Goal: Information Seeking & Learning: Compare options

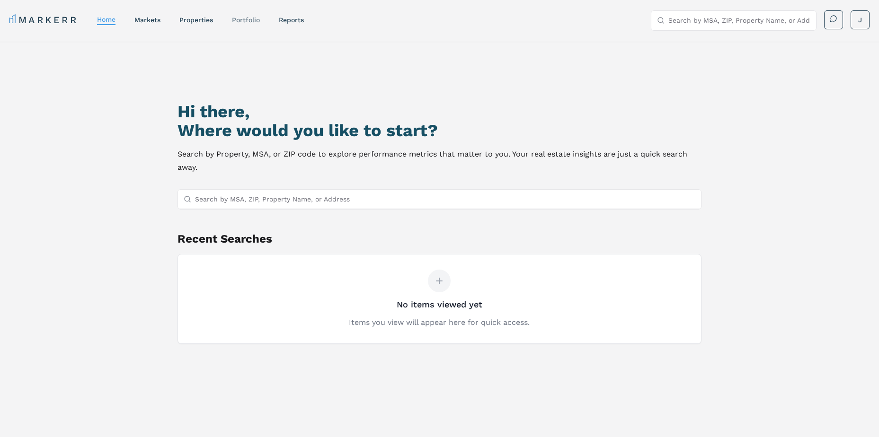
click at [253, 19] on link "Portfolio" at bounding box center [246, 20] width 28 height 8
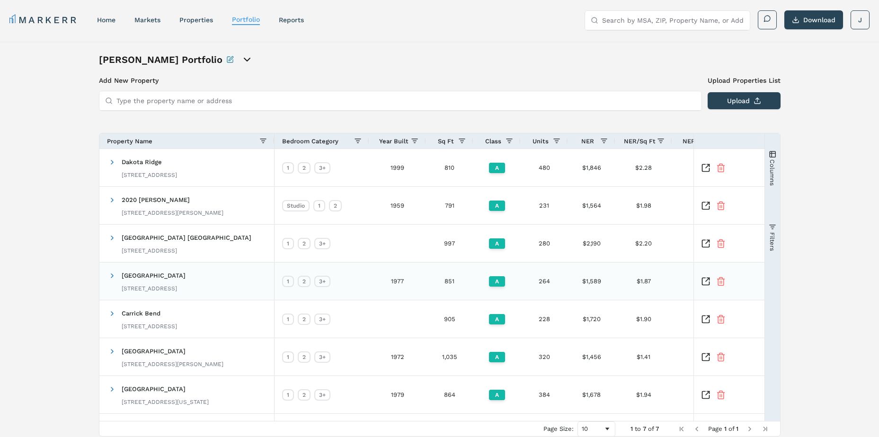
scroll to position [36, 0]
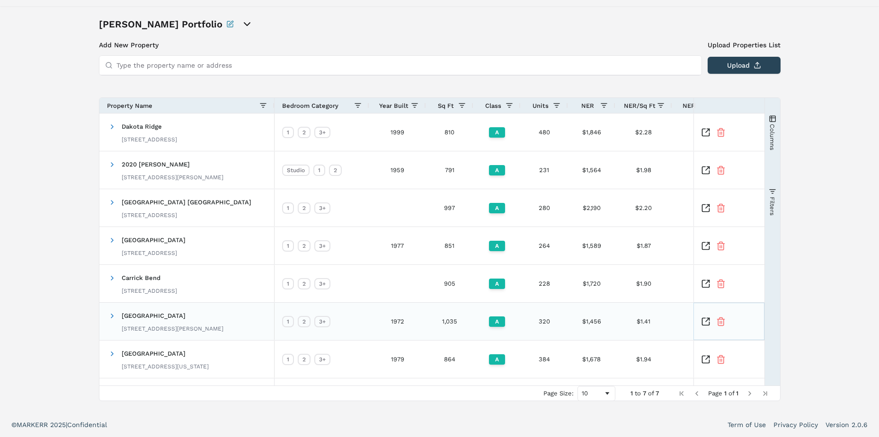
click at [703, 322] on icon "Inspect Comparable" at bounding box center [705, 321] width 9 height 9
click at [703, 245] on icon "Inspect Comparable" at bounding box center [705, 245] width 9 height 9
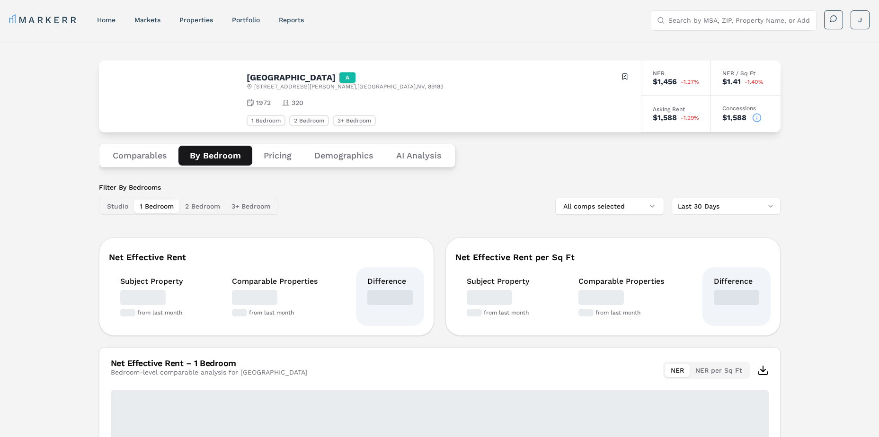
click at [211, 158] on button "By Bedroom" at bounding box center [215, 156] width 74 height 20
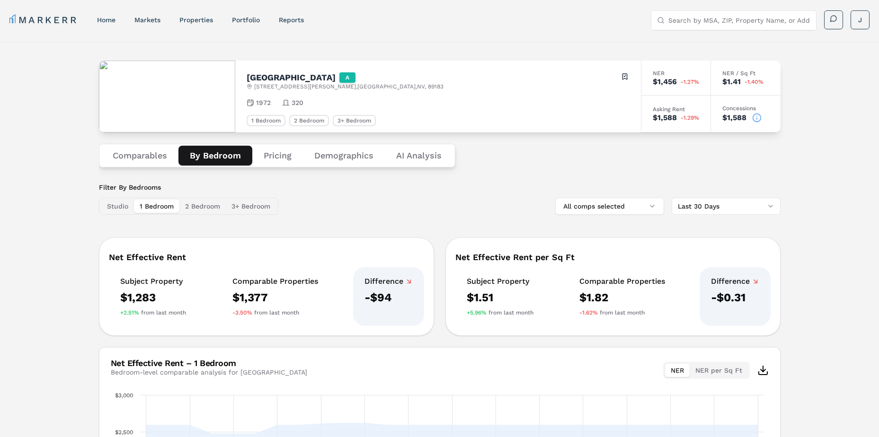
click at [397, 210] on div "Filter By Bedrooms Studio 1 Bedroom 2 Bedroom 3+ Bedroom All comps selected Las…" at bounding box center [440, 199] width 682 height 32
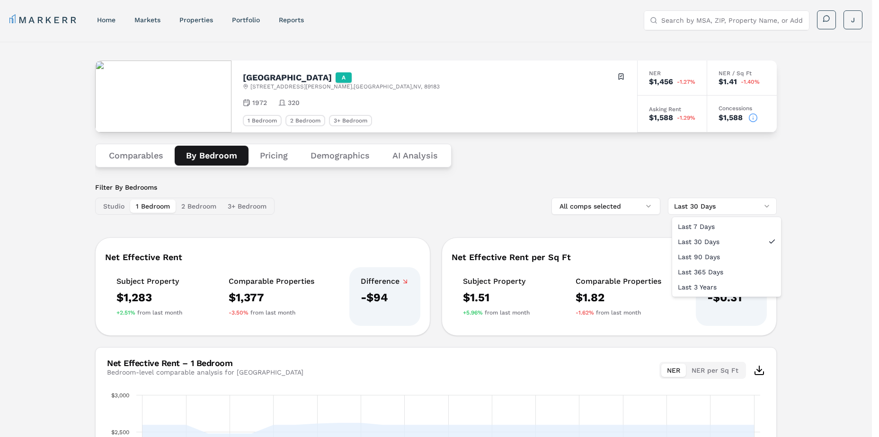
click at [704, 198] on html "MARKERR home markets properties Portfolio reports Search by MSA, ZIP, Property …" at bounding box center [439, 314] width 879 height 628
click at [663, 169] on html "MARKERR home markets properties Portfolio reports Search by MSA, ZIP, Property …" at bounding box center [439, 314] width 879 height 628
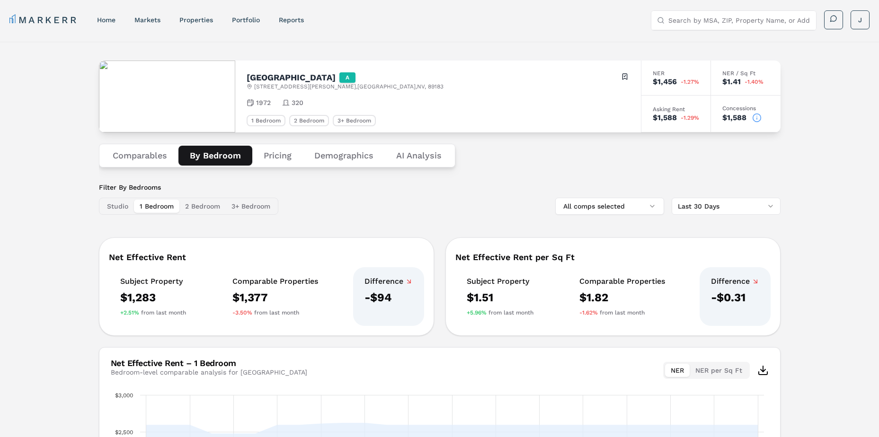
click at [209, 200] on button "2 Bedroom" at bounding box center [202, 206] width 46 height 13
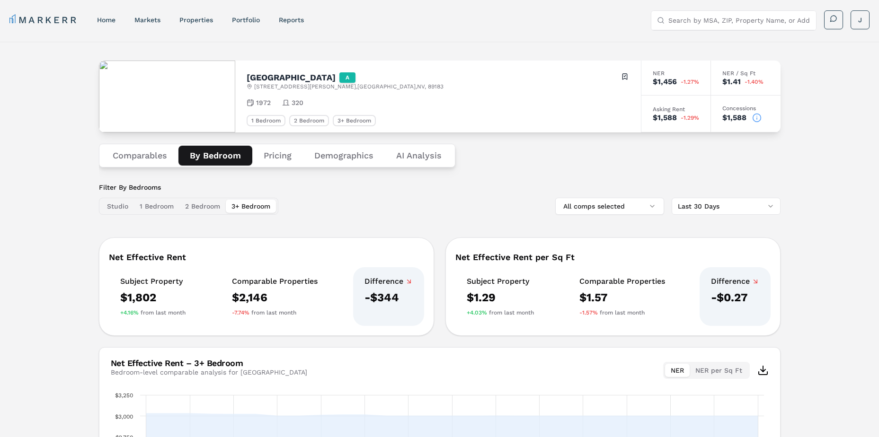
click at [255, 208] on button "3+ Bedroom" at bounding box center [251, 206] width 50 height 13
click at [151, 201] on button "1 Bedroom" at bounding box center [156, 206] width 45 height 13
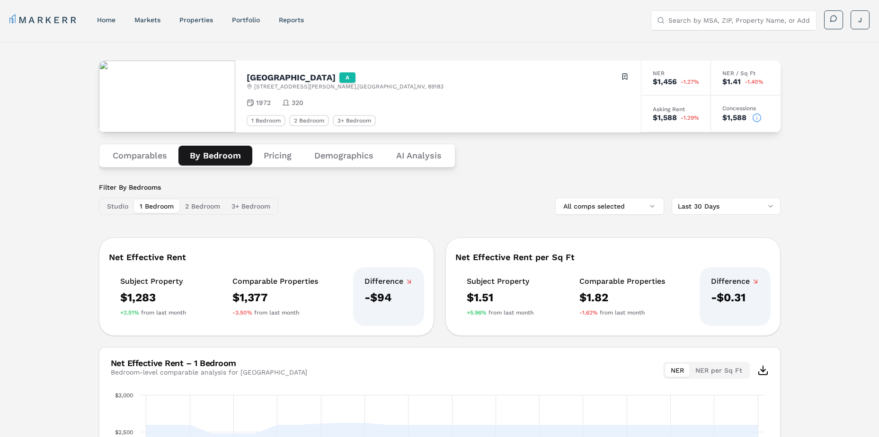
click at [202, 206] on button "2 Bedroom" at bounding box center [202, 206] width 46 height 13
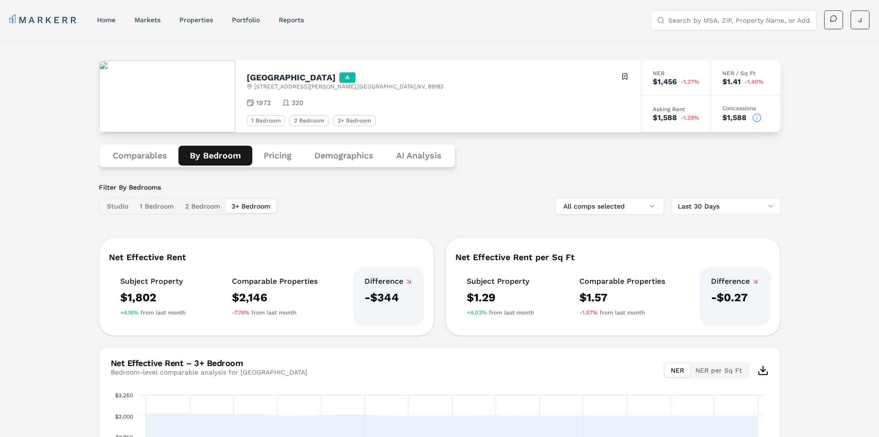
click at [249, 207] on button "3+ Bedroom" at bounding box center [251, 206] width 50 height 13
click at [426, 209] on div "Filter By Bedrooms Studio 1 Bedroom 2 Bedroom 3+ Bedroom All comps selected Las…" at bounding box center [440, 199] width 682 height 32
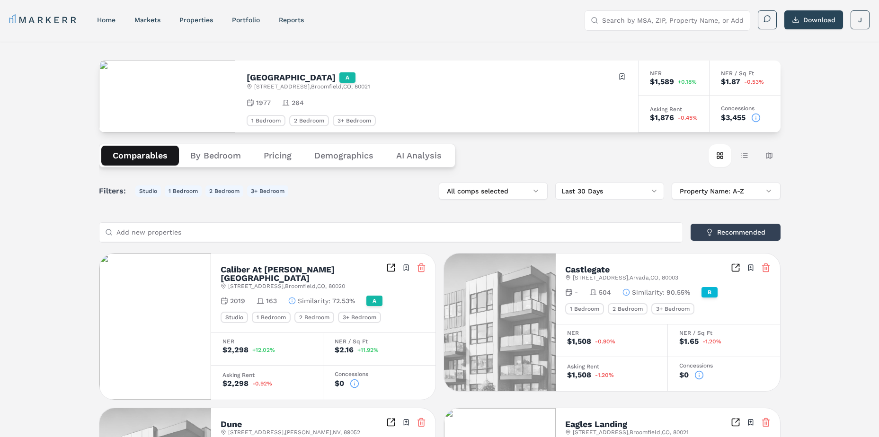
click at [261, 187] on button "3+ Bedroom" at bounding box center [267, 191] width 41 height 11
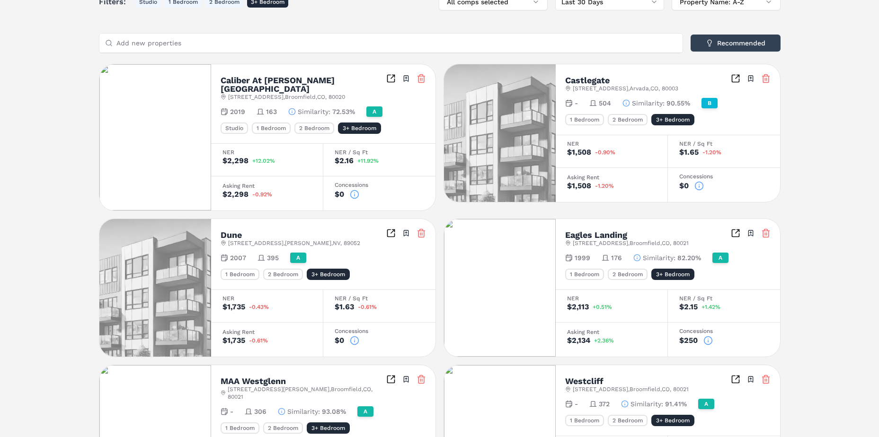
scroll to position [428, 0]
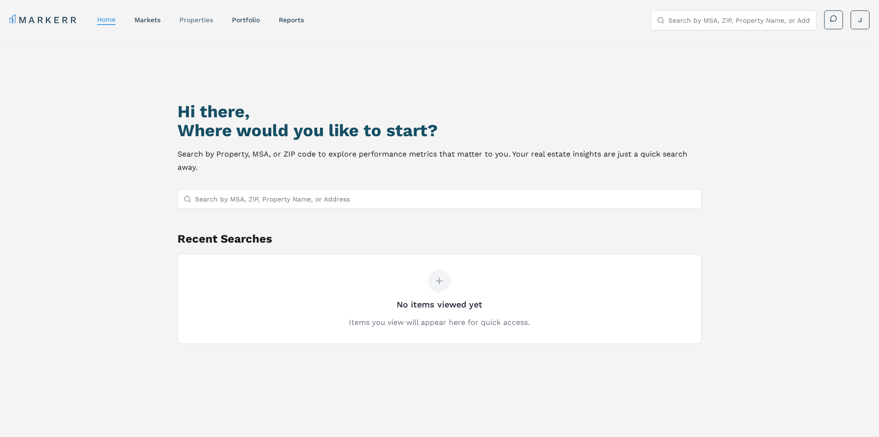
click at [199, 20] on link "properties" at bounding box center [196, 20] width 34 height 8
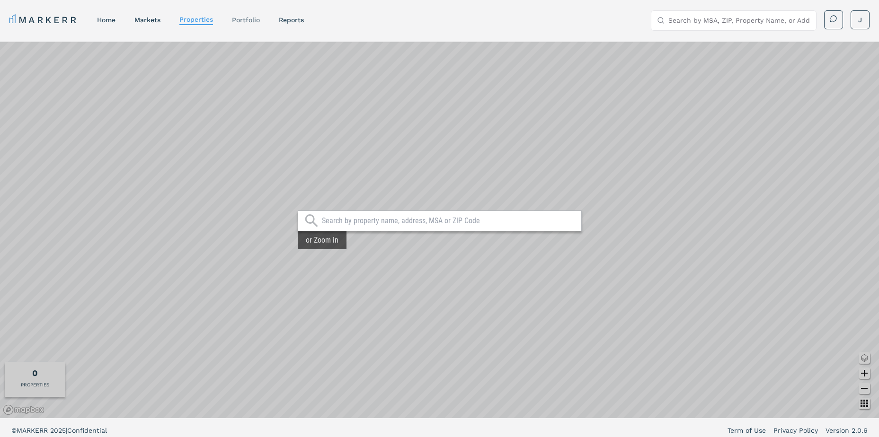
click at [241, 18] on link "Portfolio" at bounding box center [246, 20] width 28 height 8
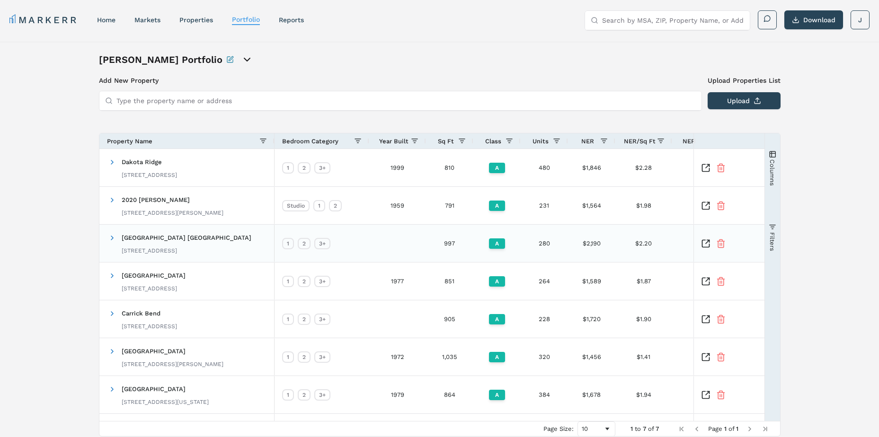
scroll to position [36, 0]
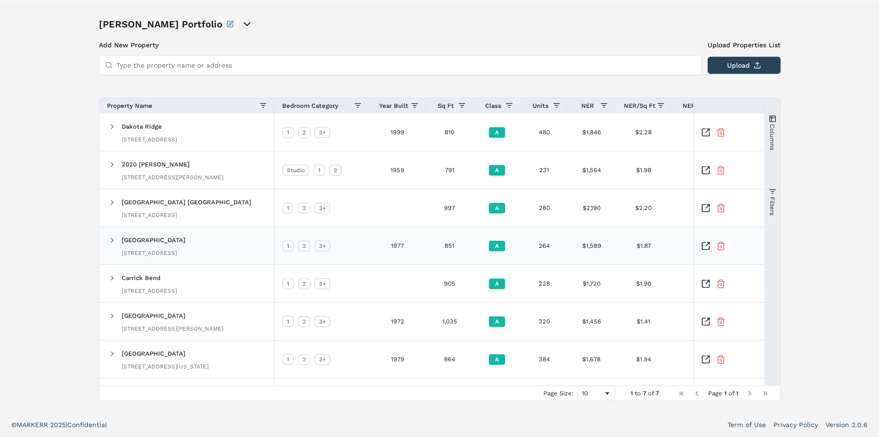
click at [706, 247] on icon "Inspect Comparable" at bounding box center [705, 245] width 9 height 9
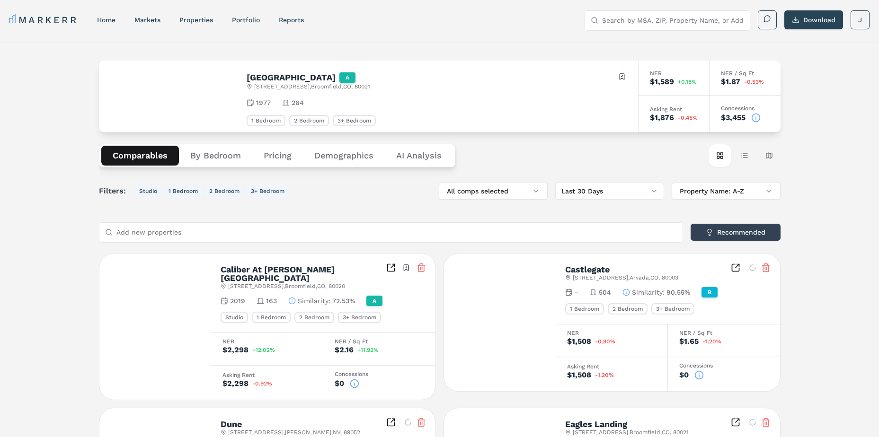
scroll to position [47, 0]
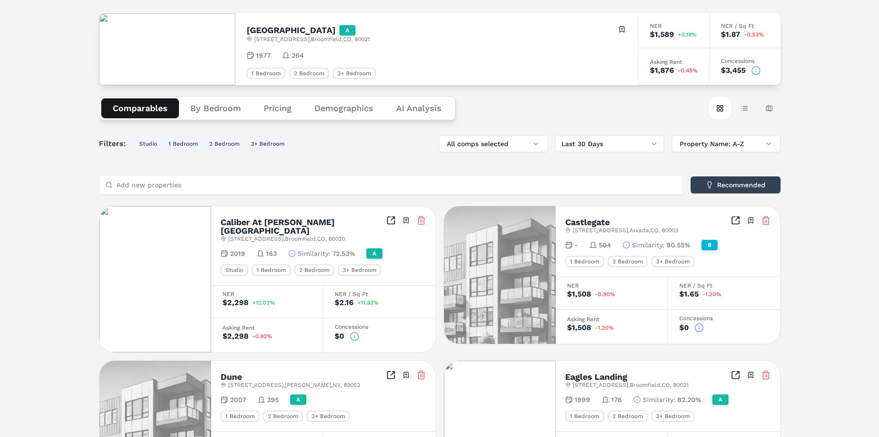
click at [210, 105] on button "By Bedroom" at bounding box center [215, 108] width 73 height 20
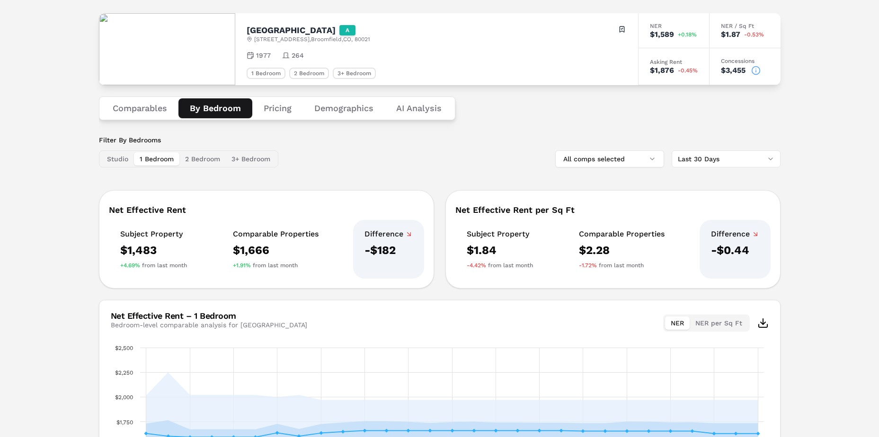
click at [382, 161] on div "Filter By Bedrooms Studio 1 Bedroom 2 Bedroom 3+ Bedroom All comps selected Las…" at bounding box center [440, 151] width 682 height 32
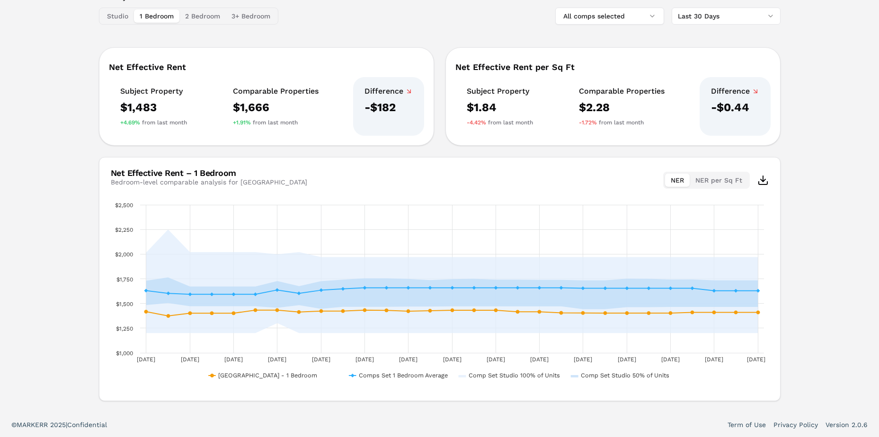
scroll to position [143, 0]
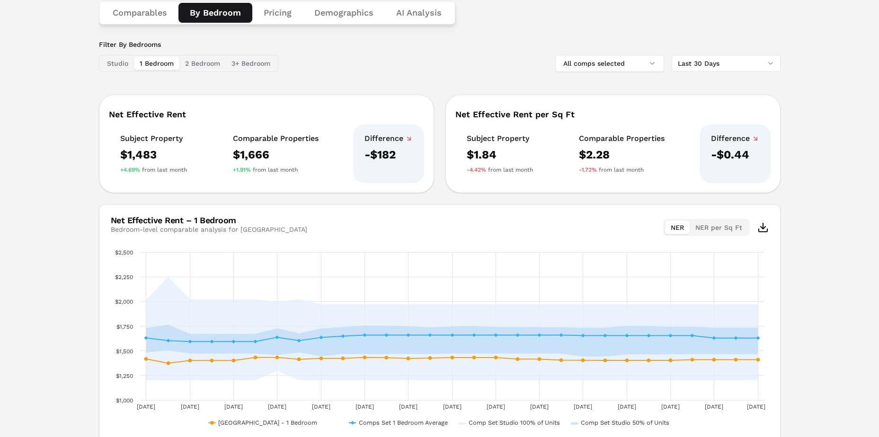
click at [424, 82] on div "Filter By Bedrooms Studio 1 Bedroom 2 Bedroom 3+ Bedroom All comps selected Las…" at bounding box center [440, 244] width 682 height 409
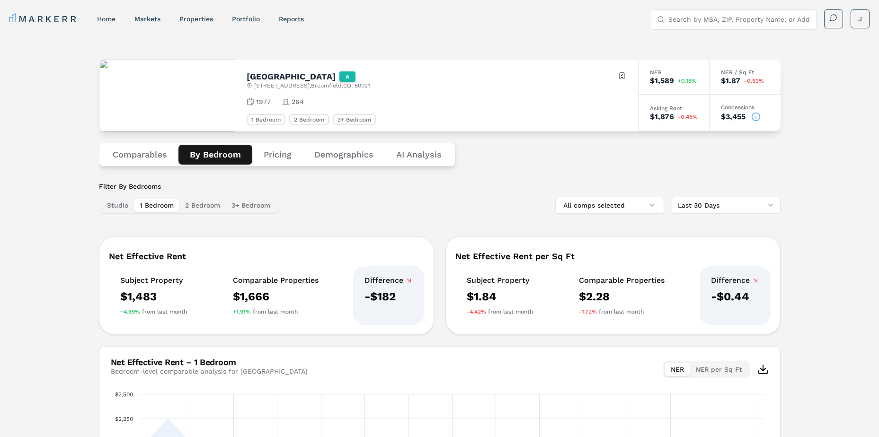
scroll to position [0, 0]
click at [139, 157] on button "Comparables" at bounding box center [139, 156] width 77 height 20
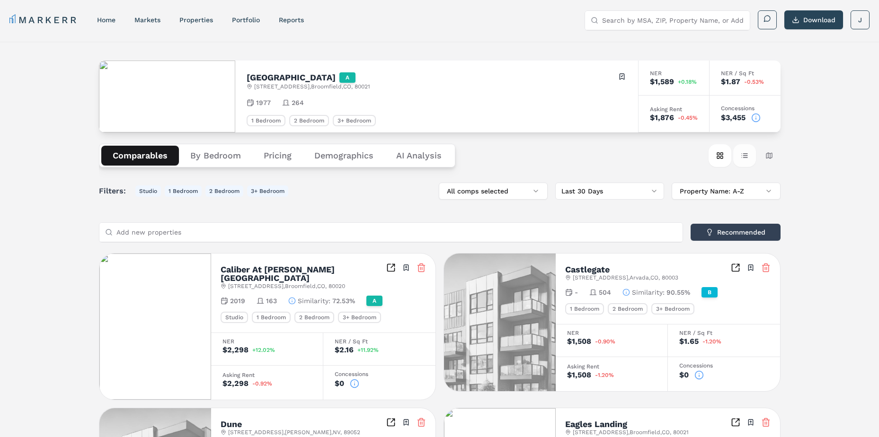
click at [747, 155] on button "Table view" at bounding box center [744, 155] width 23 height 23
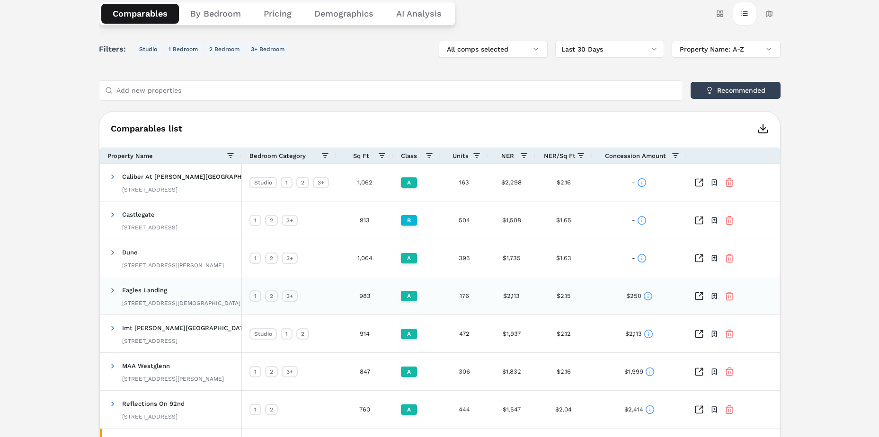
scroll to position [95, 0]
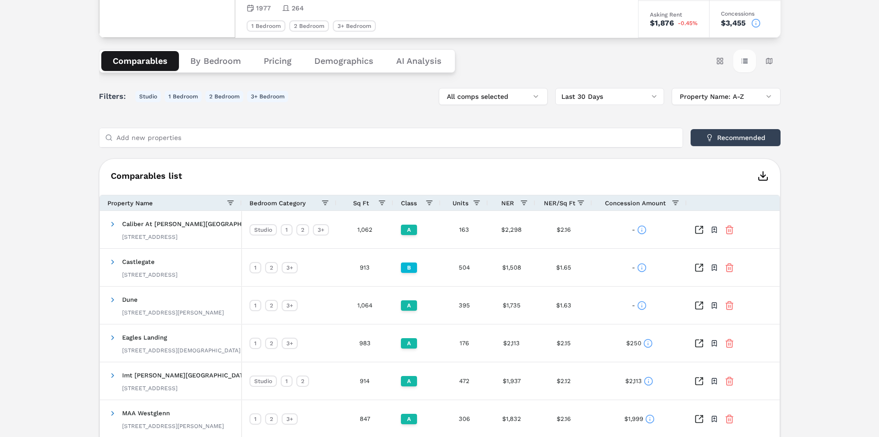
click at [747, 61] on button "Table view" at bounding box center [744, 61] width 23 height 23
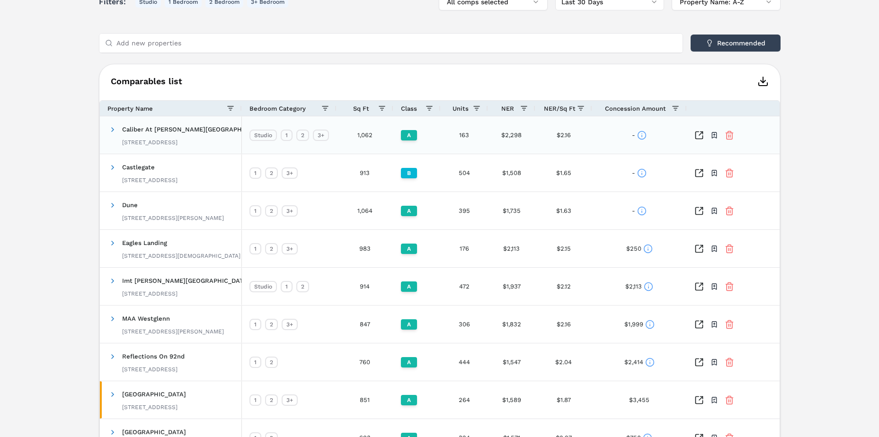
click at [288, 136] on div "1" at bounding box center [287, 135] width 12 height 11
click at [323, 106] on span at bounding box center [325, 109] width 8 height 8
click at [332, 147] on input "Filter List" at bounding box center [330, 147] width 8 height 8
checkbox input "false"
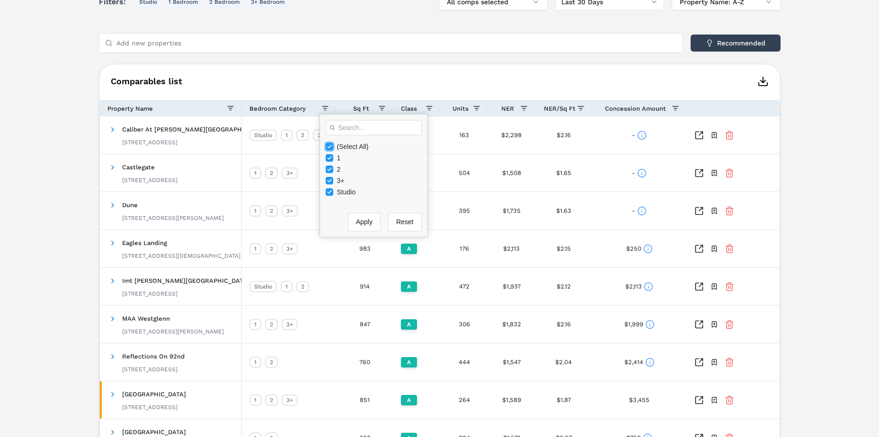
checkbox input "false"
click at [331, 159] on input "Filter List" at bounding box center [330, 158] width 8 height 8
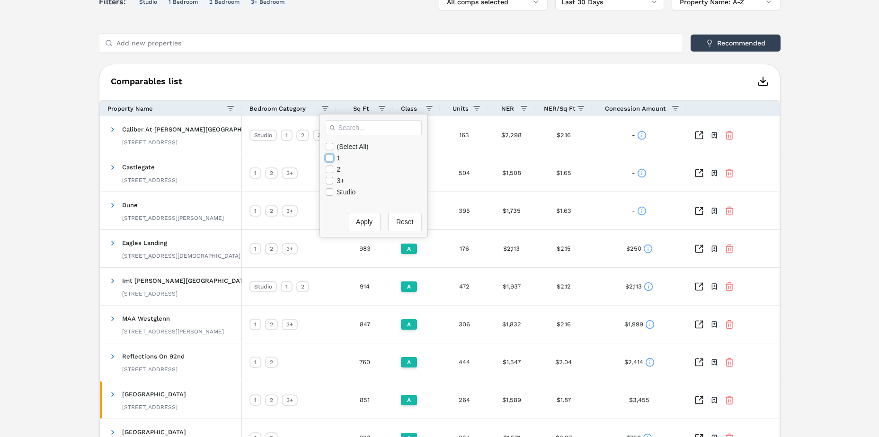
checkbox input "true"
click at [362, 223] on button "Apply" at bounding box center [364, 222] width 33 height 18
click at [403, 221] on button "Reset" at bounding box center [405, 222] width 34 height 18
checkbox input "true"
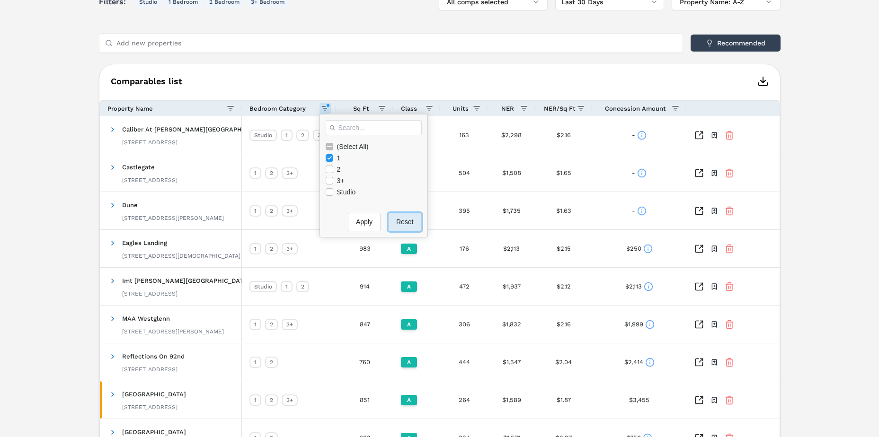
checkbox input "true"
click at [403, 221] on button "Reset" at bounding box center [405, 222] width 34 height 18
click at [326, 148] on input "Filter List" at bounding box center [330, 147] width 8 height 8
checkbox input "false"
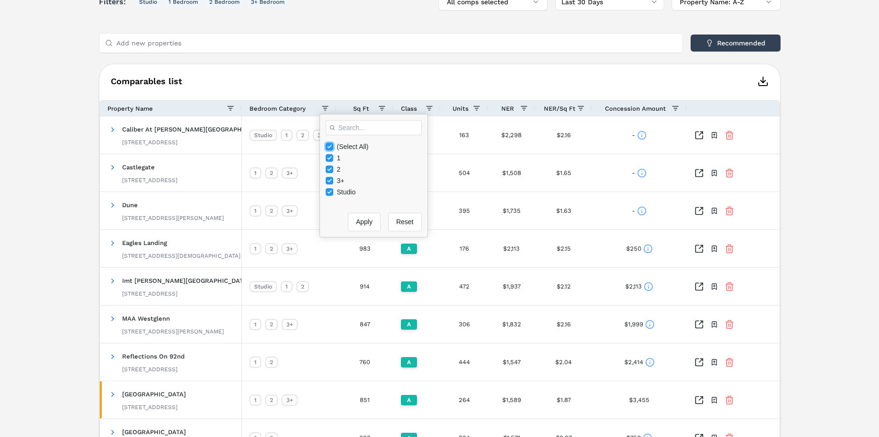
checkbox input "false"
click at [330, 157] on input "Filter List" at bounding box center [330, 158] width 8 height 8
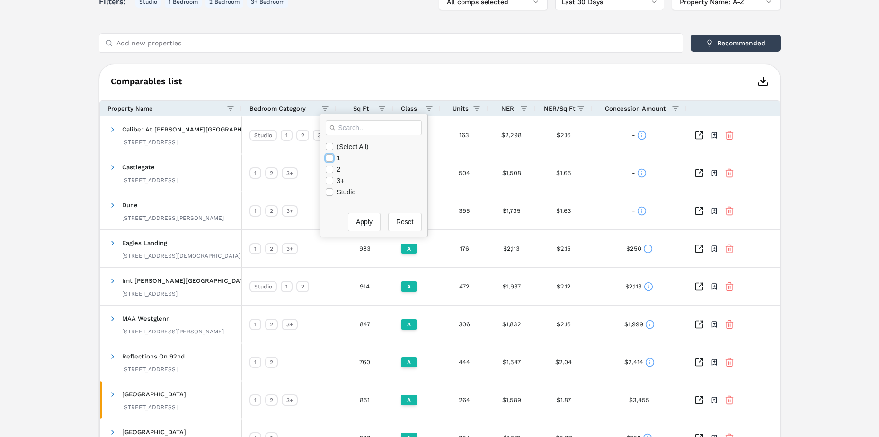
checkbox input "true"
click at [349, 219] on button "Apply" at bounding box center [364, 222] width 33 height 18
click at [407, 220] on button "Reset" at bounding box center [405, 222] width 34 height 18
checkbox input "true"
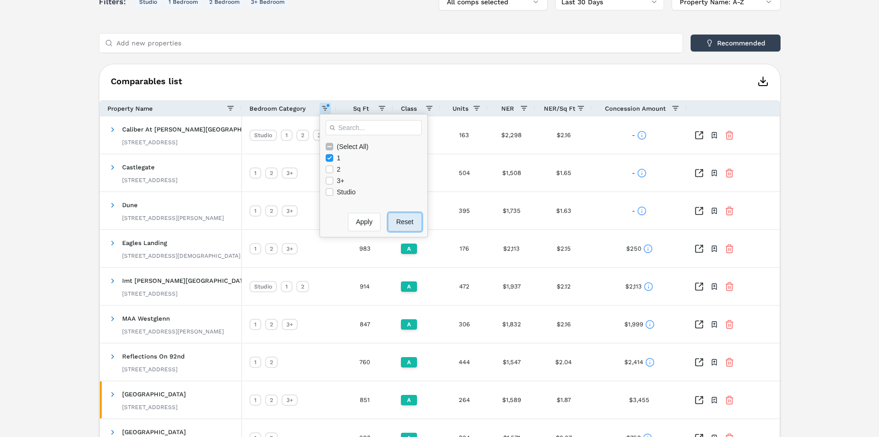
checkbox input "true"
click at [329, 145] on input "Filter List" at bounding box center [330, 147] width 8 height 8
checkbox input "false"
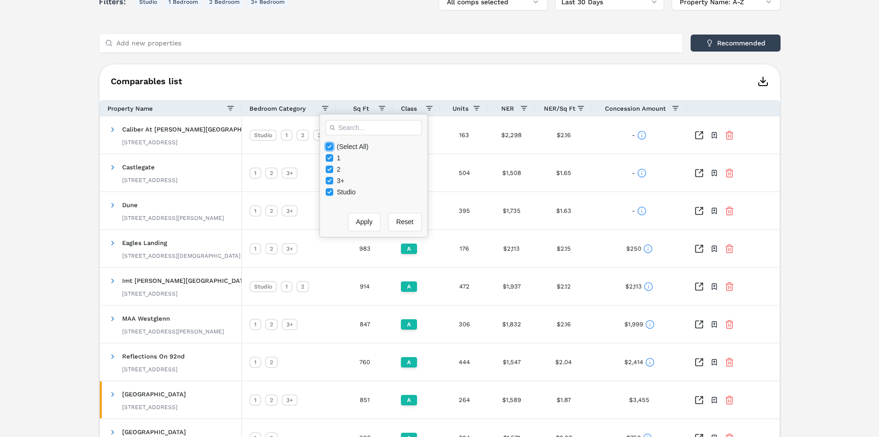
checkbox input "false"
click at [330, 161] on input "Filter List" at bounding box center [330, 158] width 8 height 8
checkbox input "true"
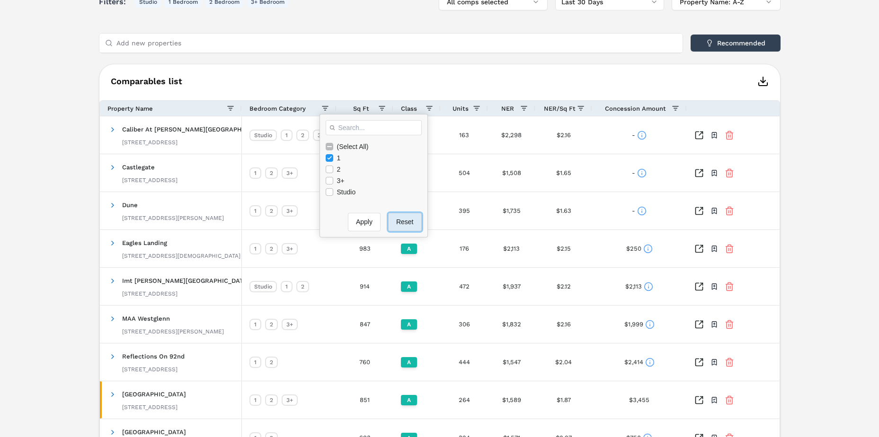
click at [396, 229] on button "Reset" at bounding box center [405, 222] width 34 height 18
checkbox input "true"
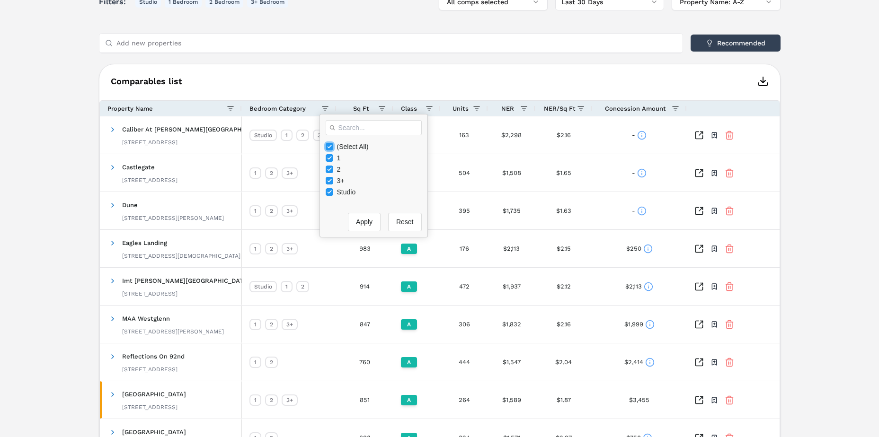
click at [327, 144] on input "Filter List" at bounding box center [330, 147] width 8 height 8
checkbox input "false"
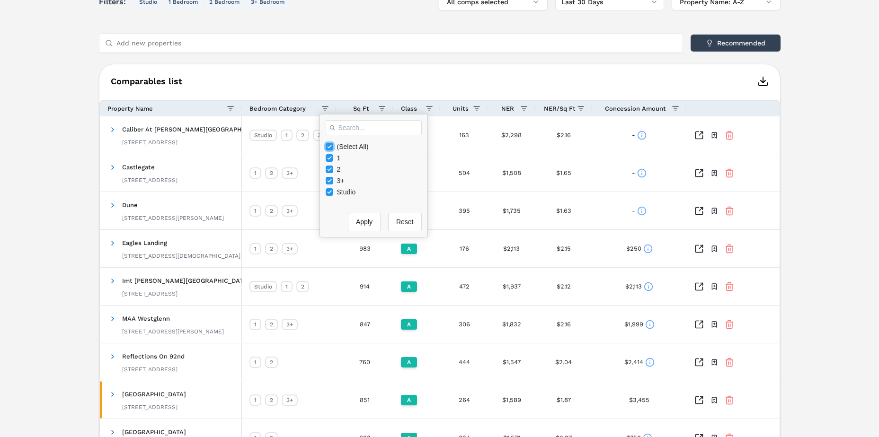
checkbox input "false"
click at [336, 156] on div "1" at bounding box center [377, 157] width 102 height 11
click at [330, 158] on input "Filter List" at bounding box center [330, 158] width 8 height 8
checkbox input "true"
click at [354, 219] on button "Apply" at bounding box center [364, 222] width 33 height 18
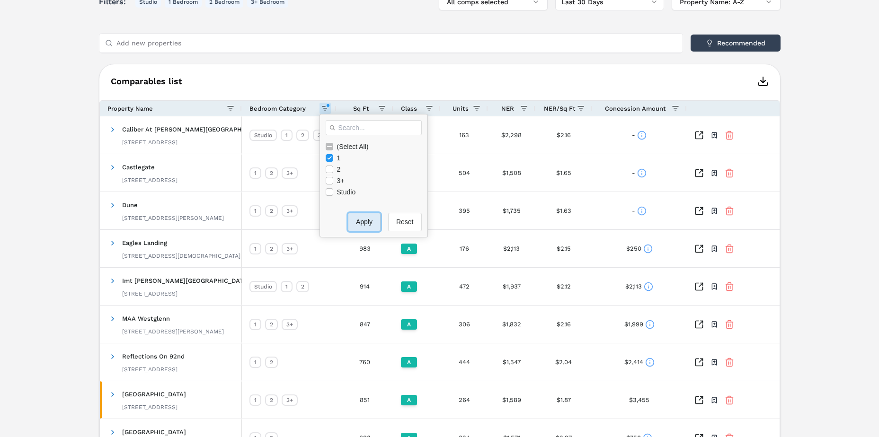
click at [354, 219] on button "Apply" at bounding box center [364, 222] width 33 height 18
click at [391, 222] on button "Reset" at bounding box center [405, 222] width 34 height 18
checkbox input "true"
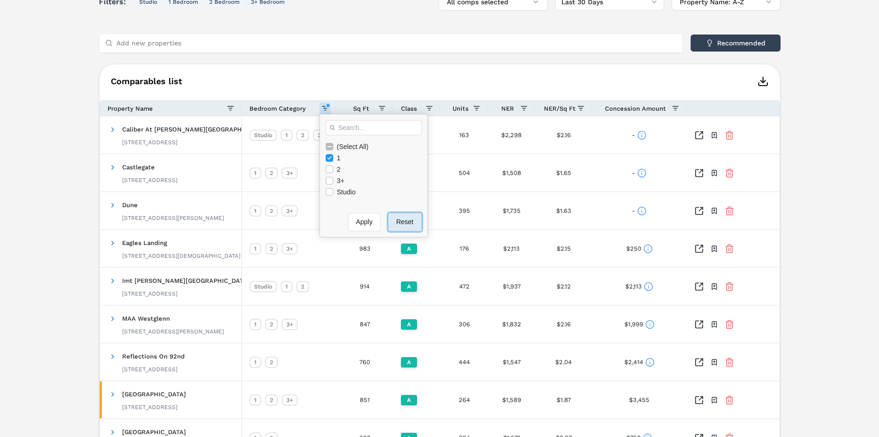
checkbox input "true"
click at [391, 222] on button "Reset" at bounding box center [405, 222] width 34 height 18
click at [328, 169] on input "Filter List" at bounding box center [330, 170] width 8 height 8
checkbox input "false"
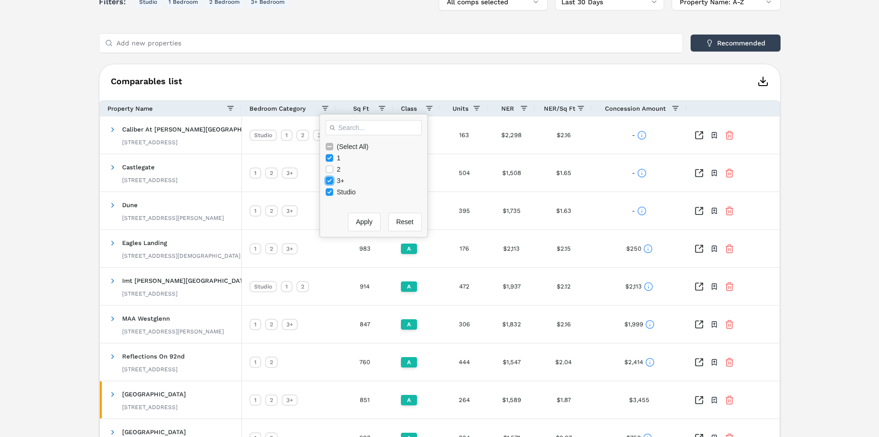
click at [329, 181] on input "Filter List" at bounding box center [330, 181] width 8 height 8
checkbox input "false"
click at [401, 220] on button "Reset" at bounding box center [405, 222] width 34 height 18
checkbox input "true"
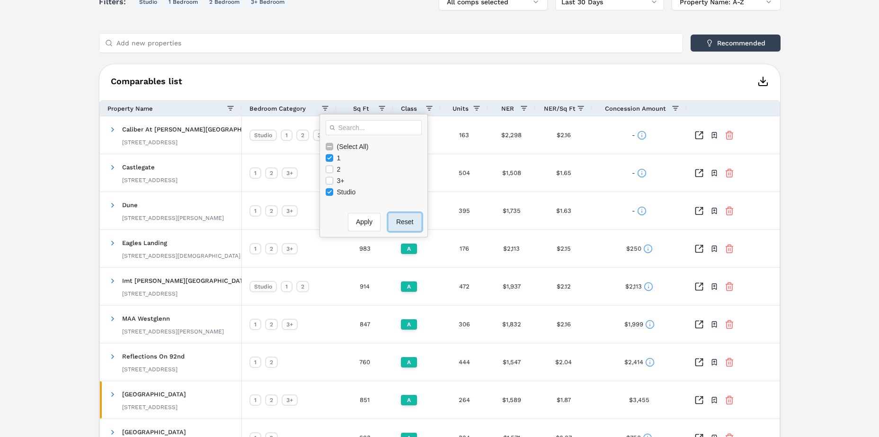
checkbox input "true"
click at [332, 151] on div "(Select All)" at bounding box center [377, 146] width 102 height 11
click at [332, 150] on input "Filter List" at bounding box center [330, 147] width 8 height 8
checkbox input "false"
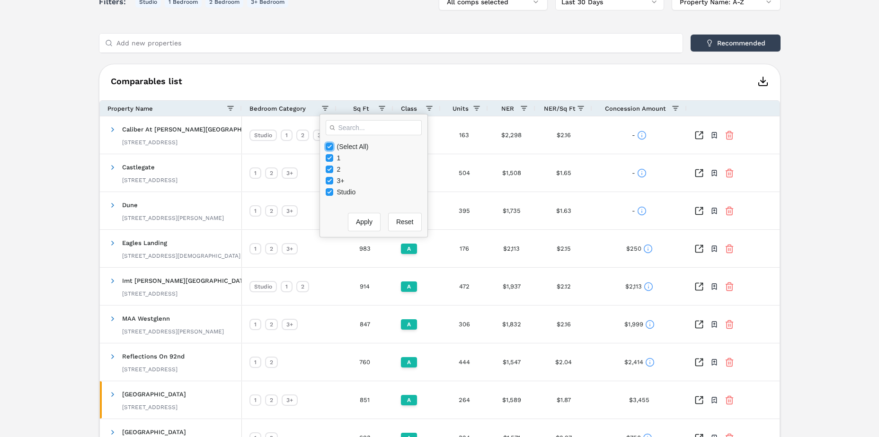
checkbox input "false"
click at [331, 154] on div "1" at bounding box center [377, 157] width 102 height 11
click at [330, 156] on input "Filter List" at bounding box center [330, 158] width 8 height 8
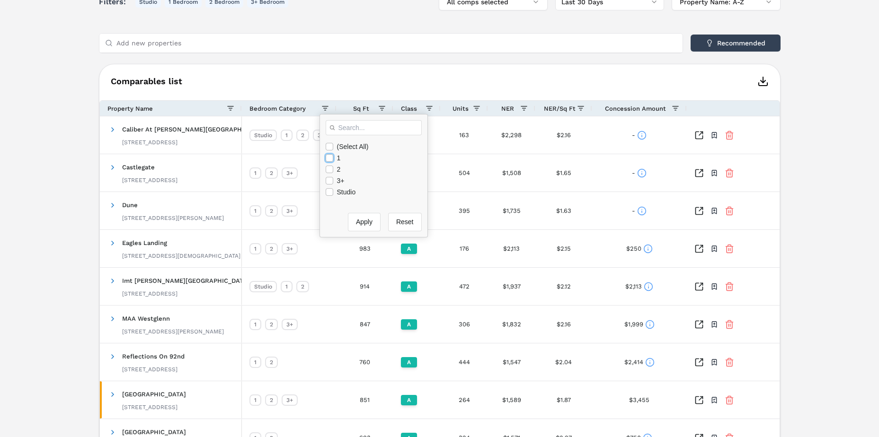
checkbox input "true"
click at [356, 217] on button "Apply" at bounding box center [364, 222] width 33 height 18
click at [388, 218] on button "Reset" at bounding box center [405, 222] width 34 height 18
checkbox input "true"
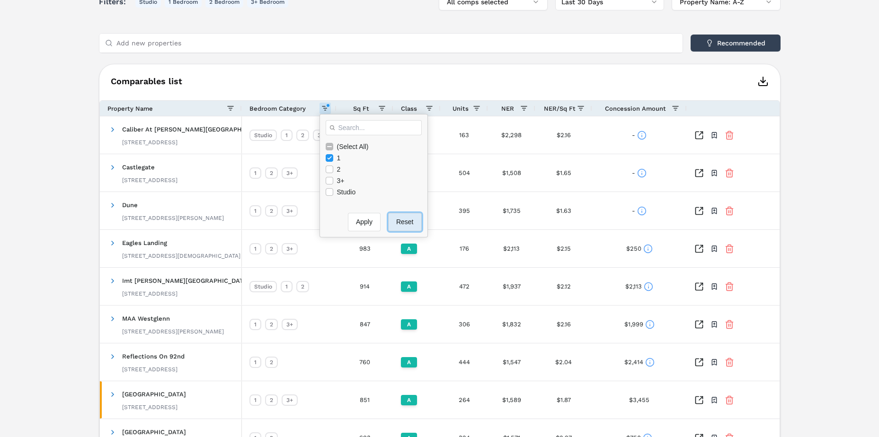
checkbox input "true"
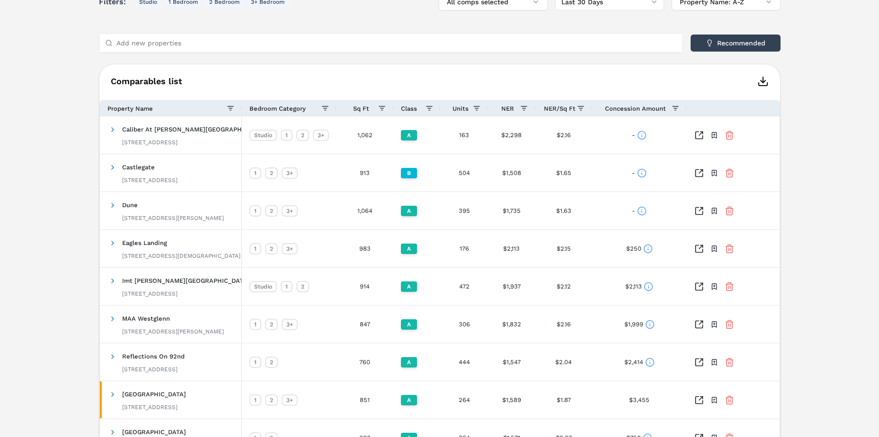
click at [486, 79] on h6 "Comparables list" at bounding box center [439, 81] width 681 height 11
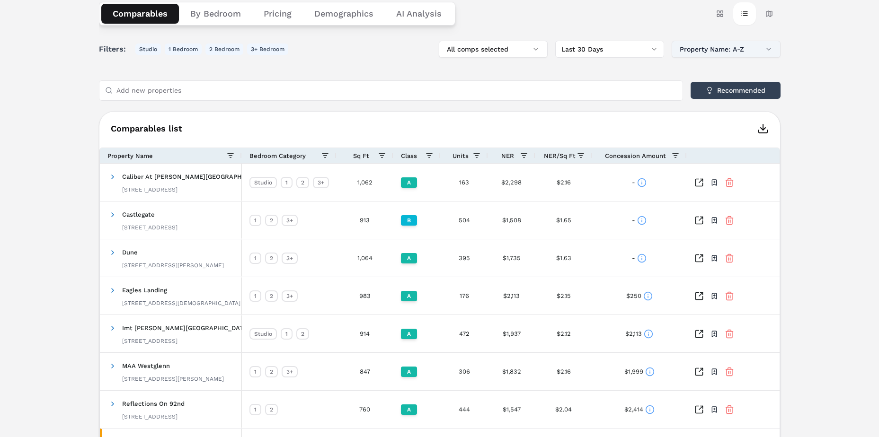
scroll to position [47, 0]
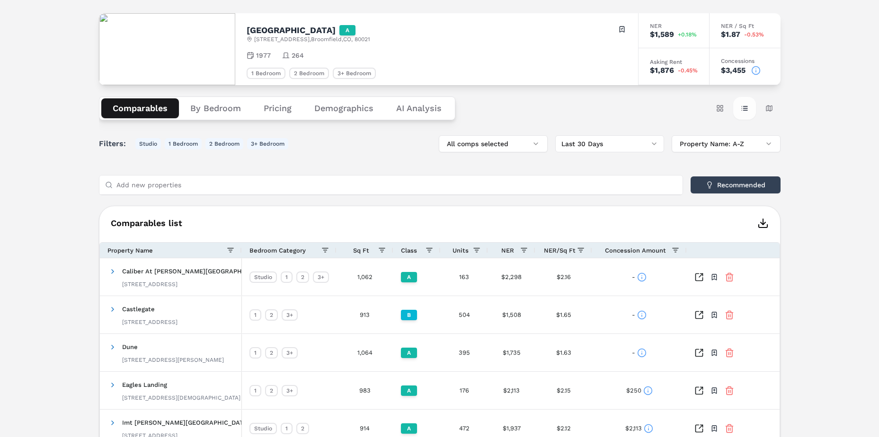
click at [742, 106] on button "Table view" at bounding box center [744, 108] width 23 height 23
click at [738, 108] on button "Table view" at bounding box center [744, 108] width 23 height 23
click at [746, 107] on button "Table view" at bounding box center [744, 108] width 23 height 23
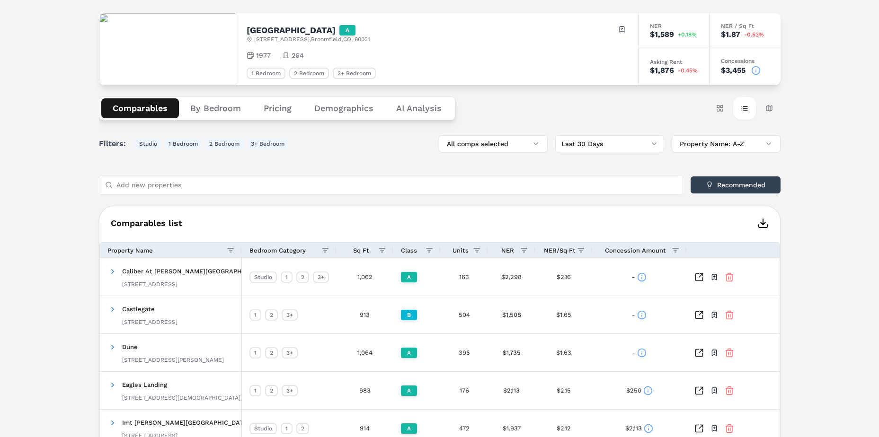
scroll to position [0, 0]
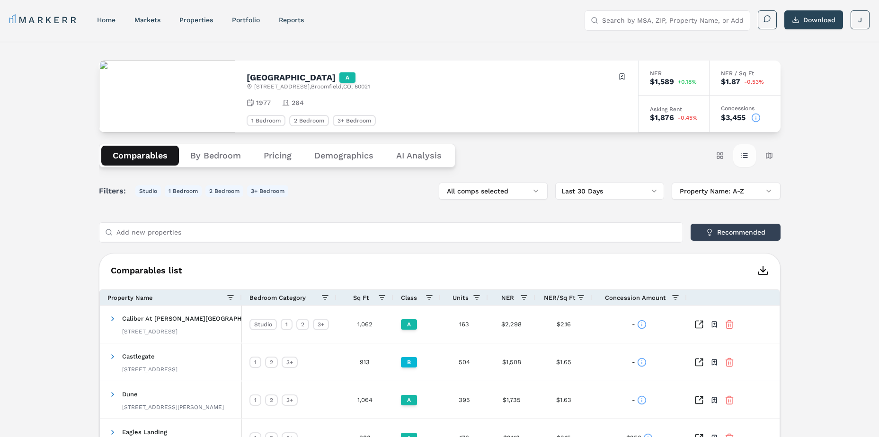
click at [752, 157] on button "Table view" at bounding box center [744, 155] width 23 height 23
click at [743, 149] on button "Table view" at bounding box center [744, 155] width 23 height 23
click at [478, 157] on div "Comparables By Bedroom Pricing Demographics AI Analysis Card view Table view Ma…" at bounding box center [440, 156] width 682 height 46
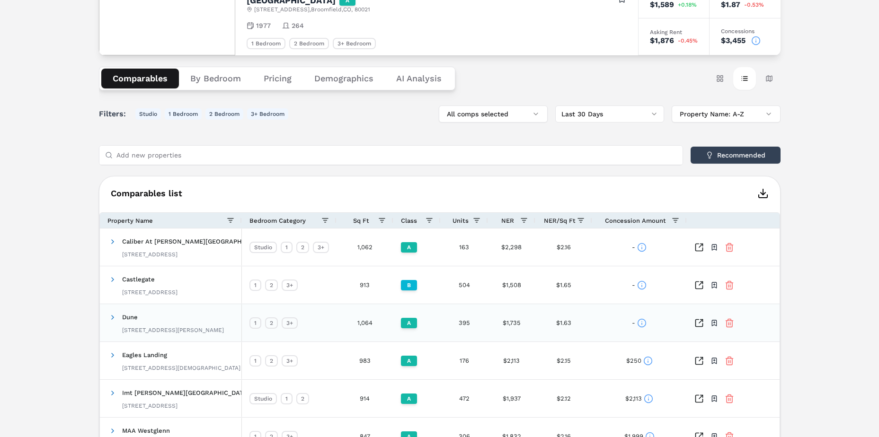
scroll to position [30, 0]
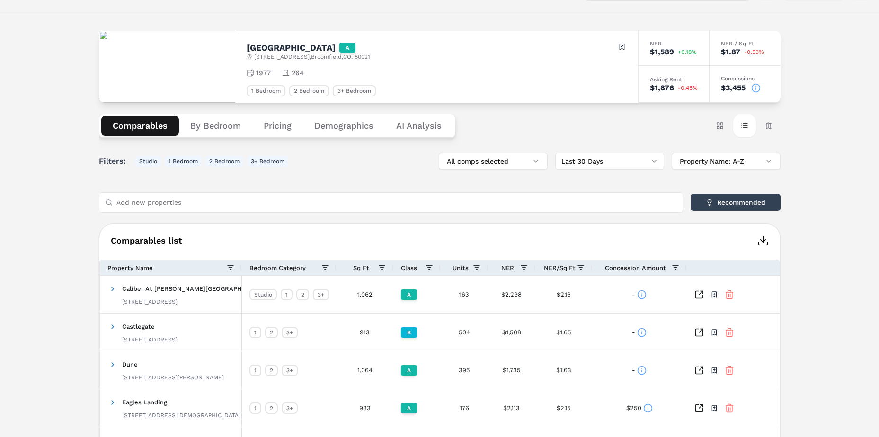
click at [382, 185] on div "Filters: Studio 1 Bedroom 2 Bedroom 3+ Bedroom All comps selected Last 30 Days …" at bounding box center [440, 419] width 682 height 533
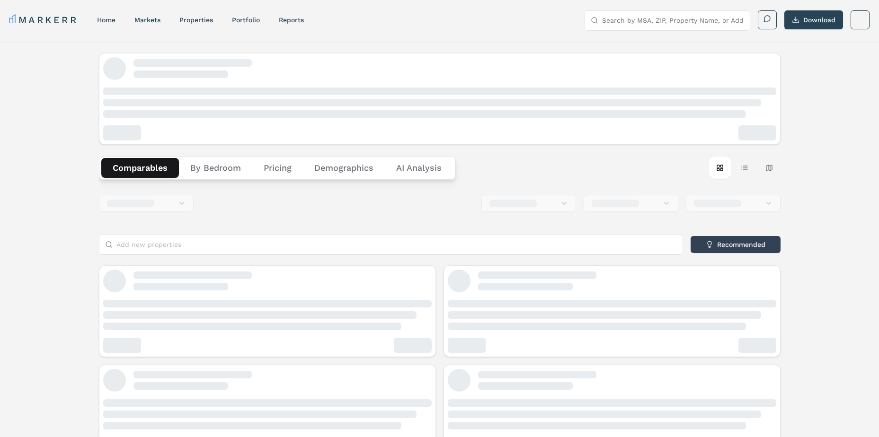
scroll to position [30, 0]
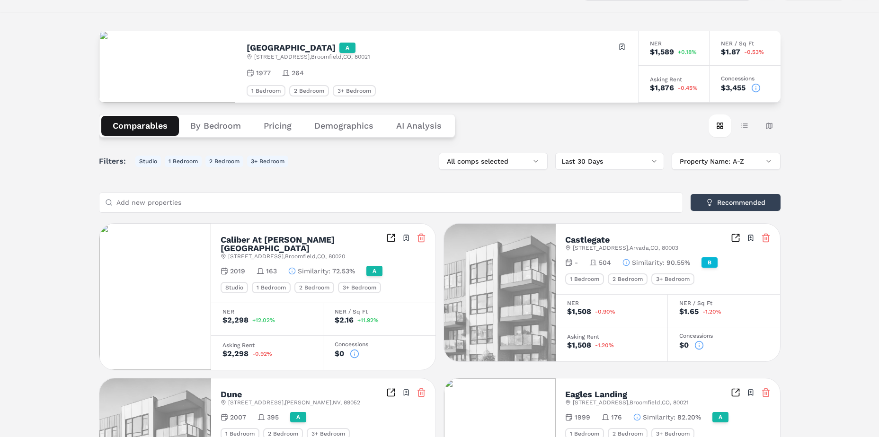
click at [751, 121] on button "Table view" at bounding box center [744, 126] width 23 height 23
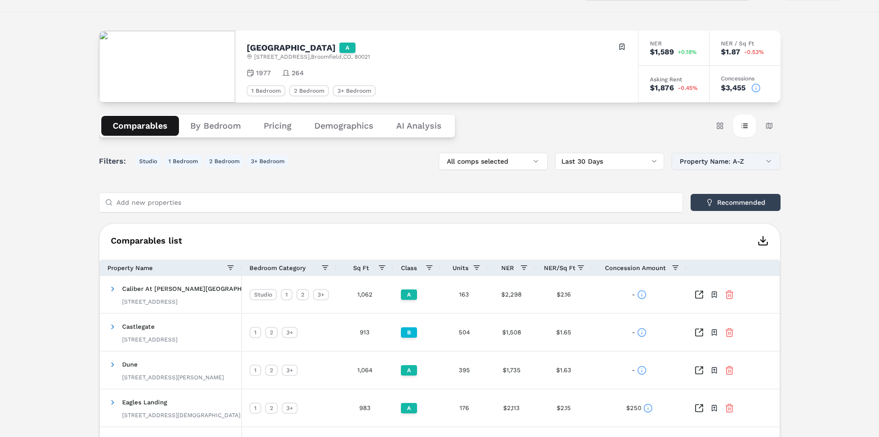
scroll to position [125, 0]
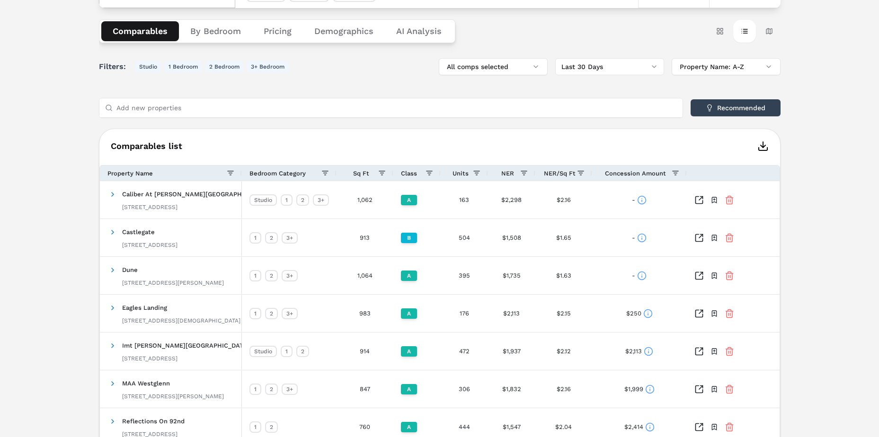
click at [762, 147] on icon "button" at bounding box center [762, 146] width 11 height 11
click at [190, 68] on button "1 Bedroom" at bounding box center [183, 66] width 37 height 11
click at [760, 147] on icon "button" at bounding box center [762, 146] width 11 height 11
click at [534, 115] on input "Add new properties" at bounding box center [396, 107] width 561 height 19
click at [531, 117] on div at bounding box center [390, 107] width 583 height 19
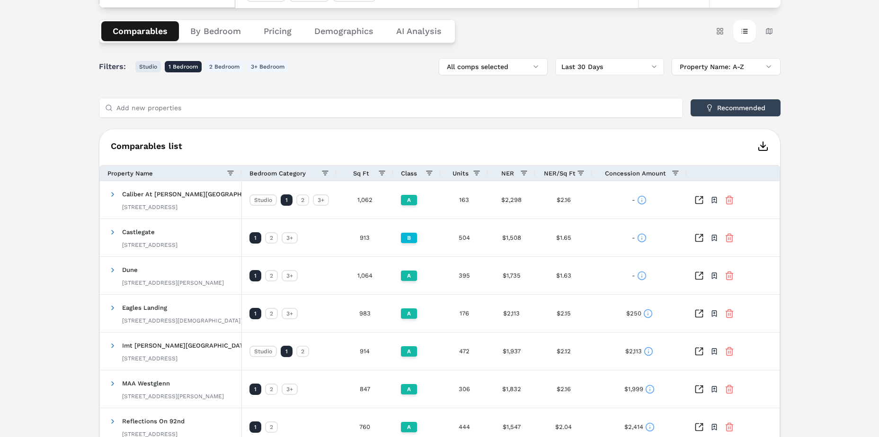
click at [143, 63] on button "Studio" at bounding box center [148, 66] width 26 height 11
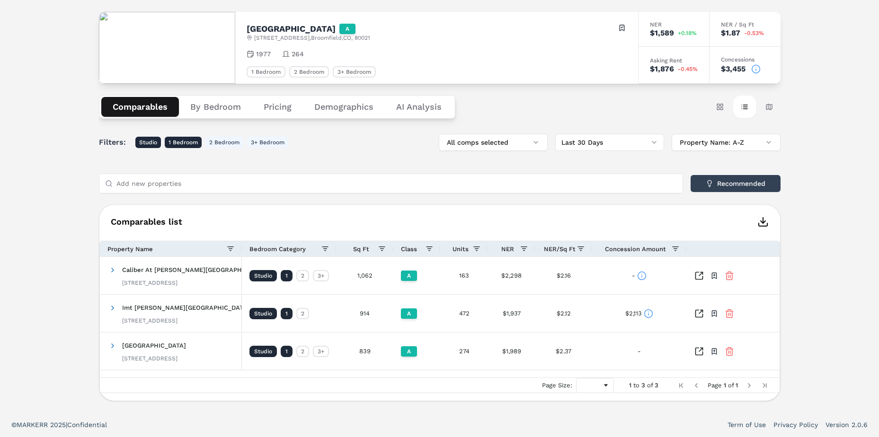
scroll to position [49, 0]
click at [117, 99] on button "Comparables" at bounding box center [140, 107] width 78 height 20
click at [78, 265] on div "[GEOGRAPHIC_DATA] A [STREET_ADDRESS] Toggle portfolio menu 1977 264 1 Bedroom 2…" at bounding box center [439, 203] width 879 height 420
click at [288, 276] on div "1" at bounding box center [287, 275] width 12 height 11
click at [296, 276] on div "2" at bounding box center [302, 275] width 13 height 11
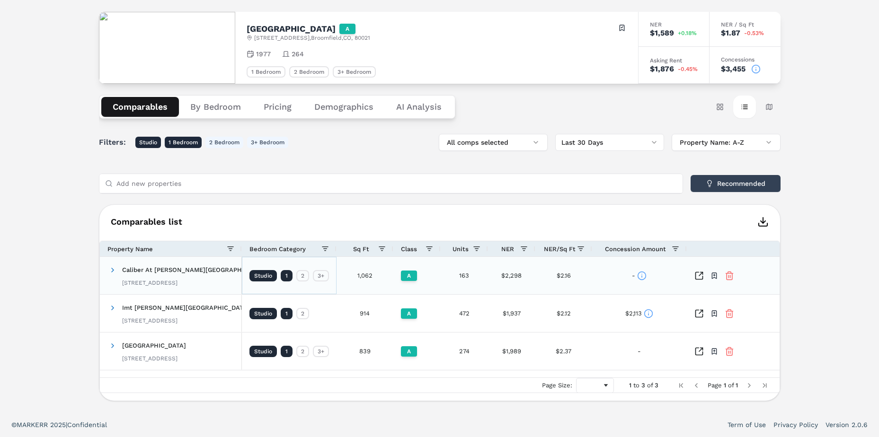
click at [303, 277] on div "2" at bounding box center [302, 275] width 13 height 11
click at [307, 275] on div "2" at bounding box center [302, 275] width 13 height 11
click at [318, 274] on div "3+" at bounding box center [321, 275] width 16 height 11
drag, startPoint x: 291, startPoint y: 277, endPoint x: 279, endPoint y: 276, distance: 11.8
click at [290, 277] on div "1" at bounding box center [287, 275] width 12 height 11
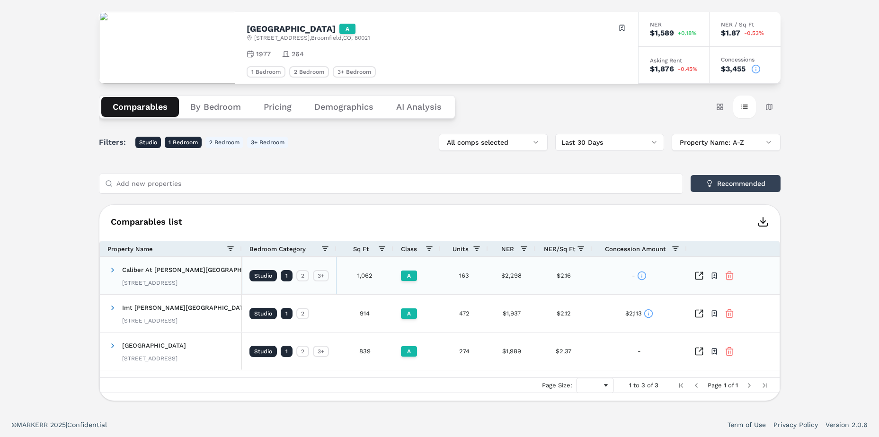
scroll to position [0, 0]
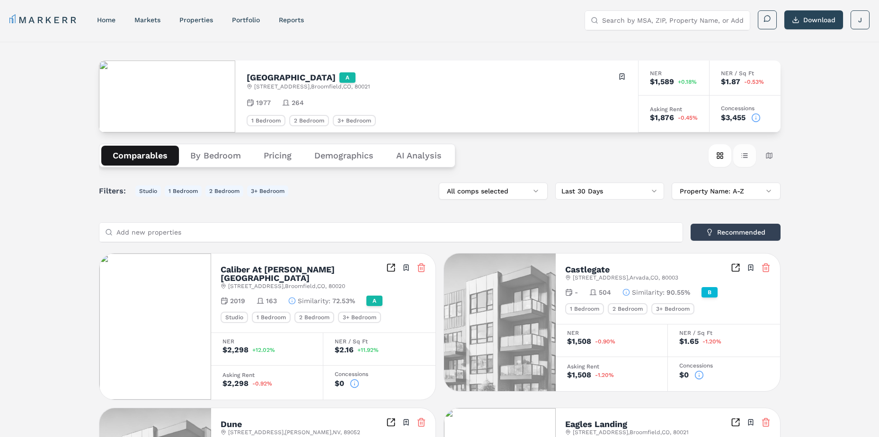
click at [745, 158] on button "Table view" at bounding box center [744, 155] width 23 height 23
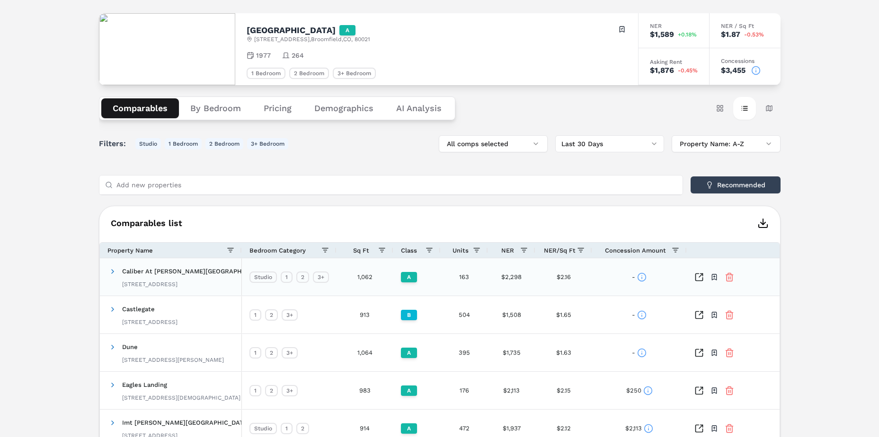
scroll to position [95, 0]
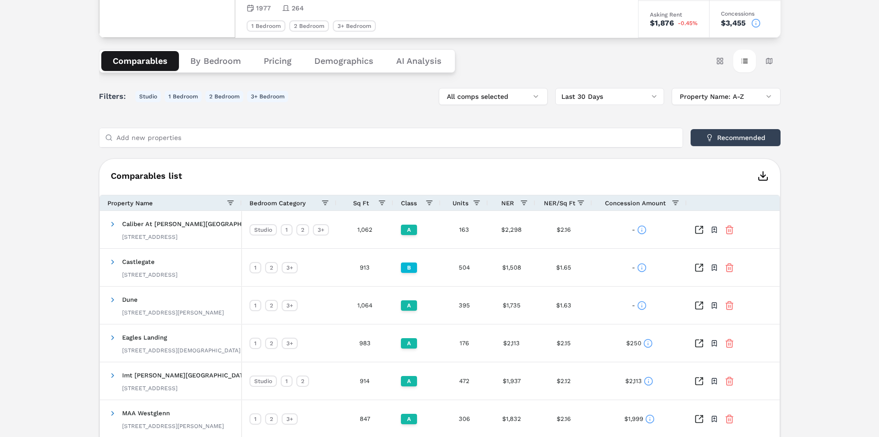
click at [761, 176] on polyline "button" at bounding box center [763, 176] width 5 height 2
drag, startPoint x: 412, startPoint y: 173, endPoint x: 424, endPoint y: 156, distance: 20.7
click at [412, 173] on h6 "Comparables list" at bounding box center [439, 175] width 681 height 11
click at [745, 65] on button "Table view" at bounding box center [744, 61] width 23 height 23
click at [728, 65] on button "Card view" at bounding box center [720, 61] width 23 height 23
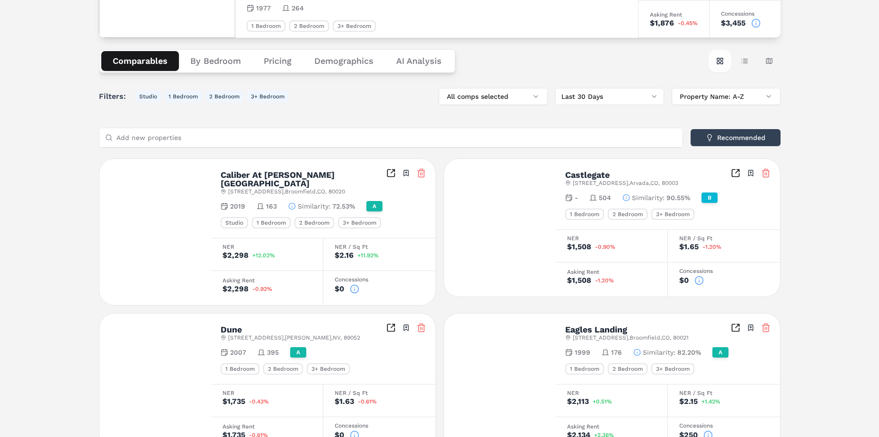
click at [724, 66] on button "Card view" at bounding box center [720, 61] width 23 height 23
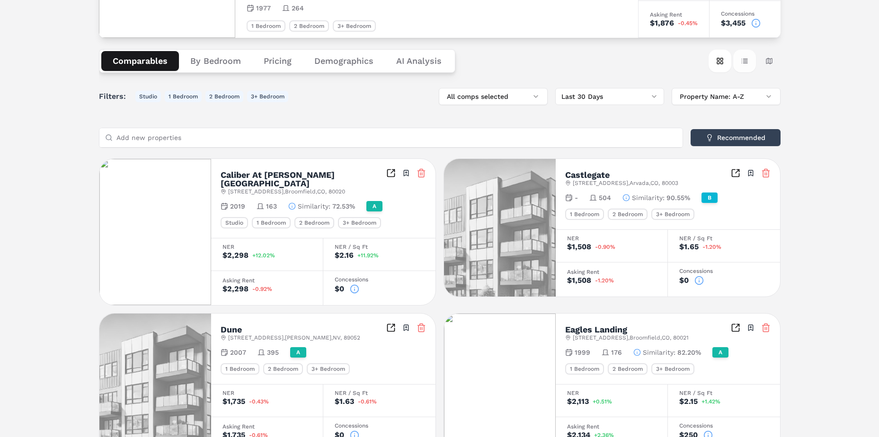
click at [739, 61] on button "Table view" at bounding box center [744, 61] width 23 height 23
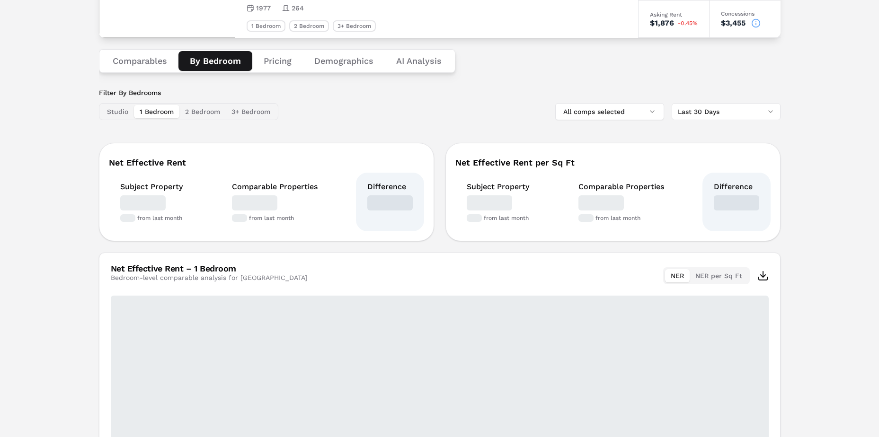
click at [212, 55] on button "By Bedroom" at bounding box center [215, 61] width 74 height 20
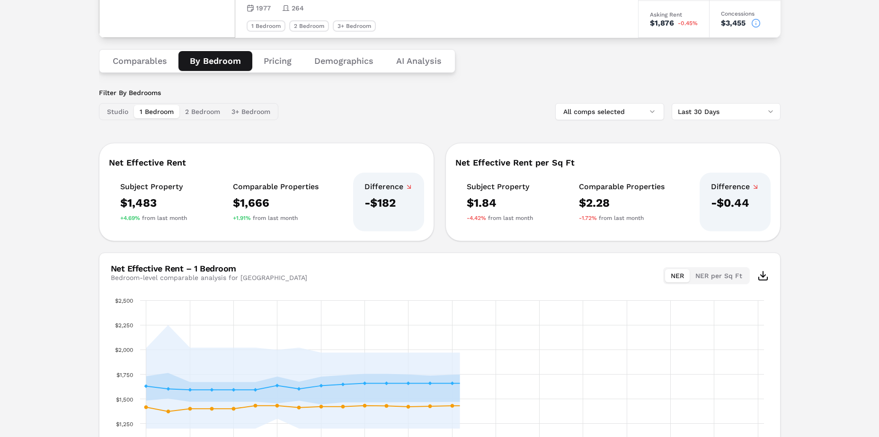
click at [286, 56] on button "Pricing" at bounding box center [277, 61] width 51 height 20
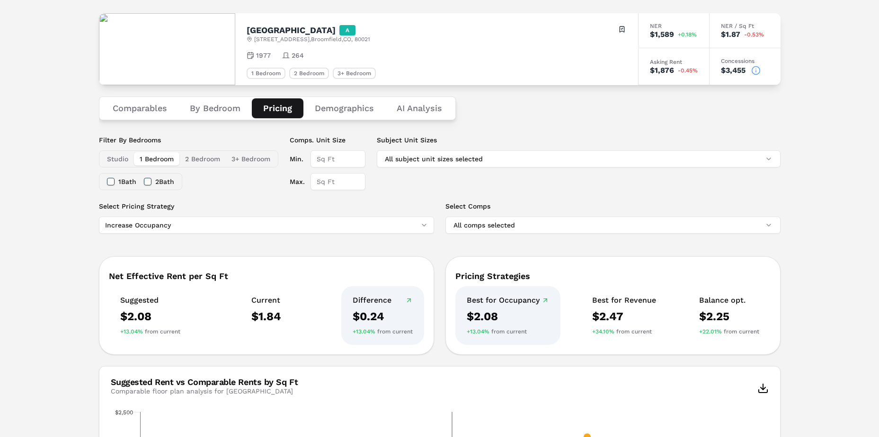
scroll to position [0, 0]
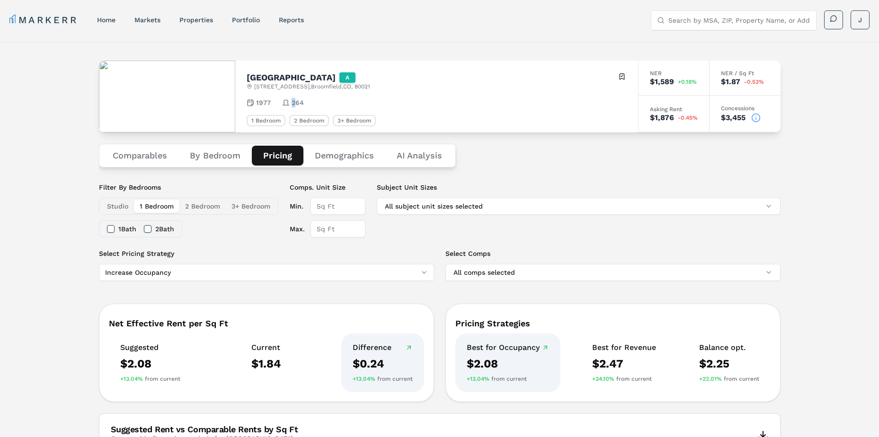
drag, startPoint x: 296, startPoint y: 101, endPoint x: 292, endPoint y: 102, distance: 4.8
click at [292, 102] on span "264" at bounding box center [298, 102] width 12 height 9
click at [294, 19] on link "reports" at bounding box center [291, 20] width 25 height 8
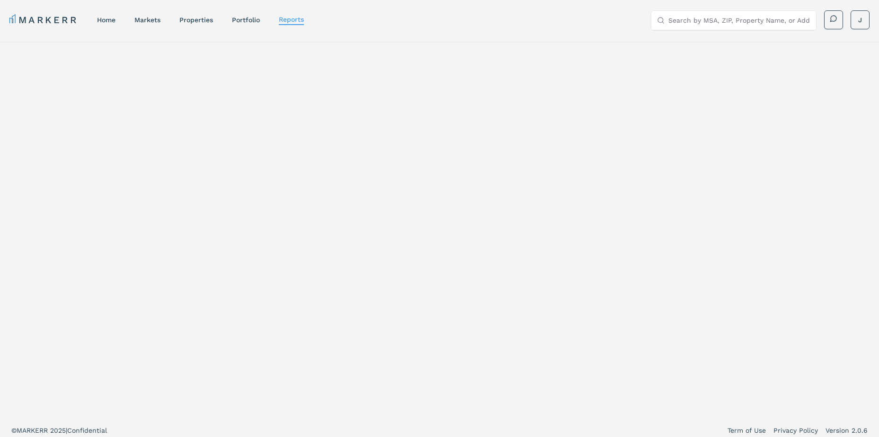
select select "-release_date"
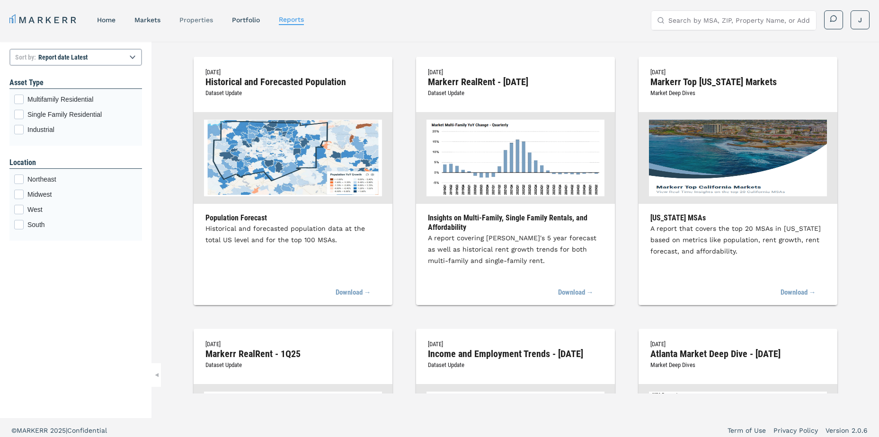
click at [208, 22] on link "properties" at bounding box center [196, 20] width 34 height 8
